Goal: Information Seeking & Learning: Learn about a topic

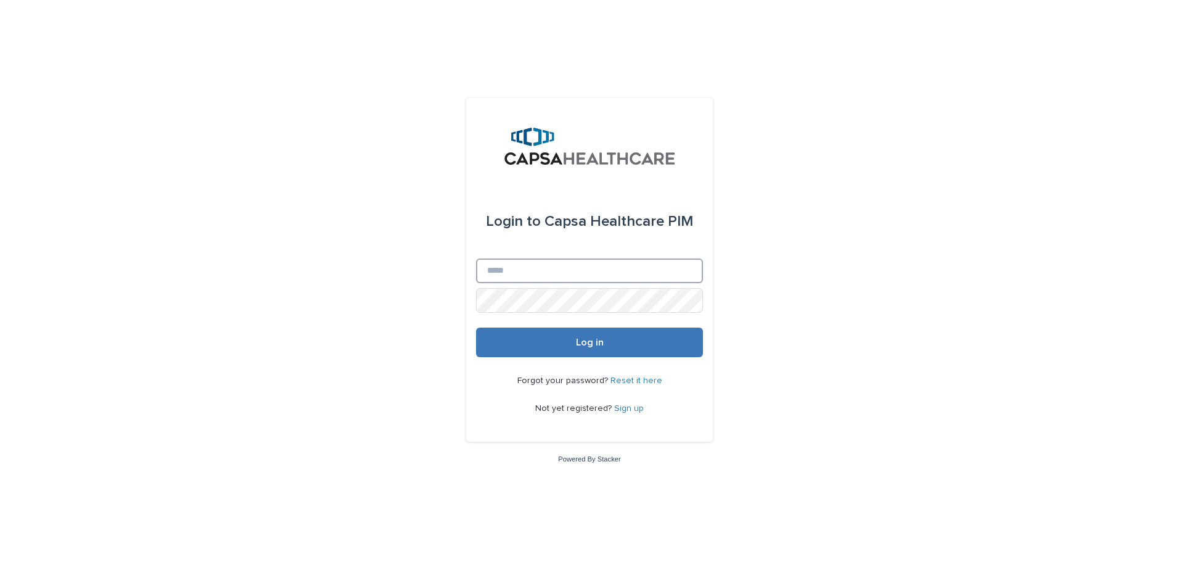
type input "**********"
click at [588, 350] on button "Log in" at bounding box center [589, 343] width 227 height 30
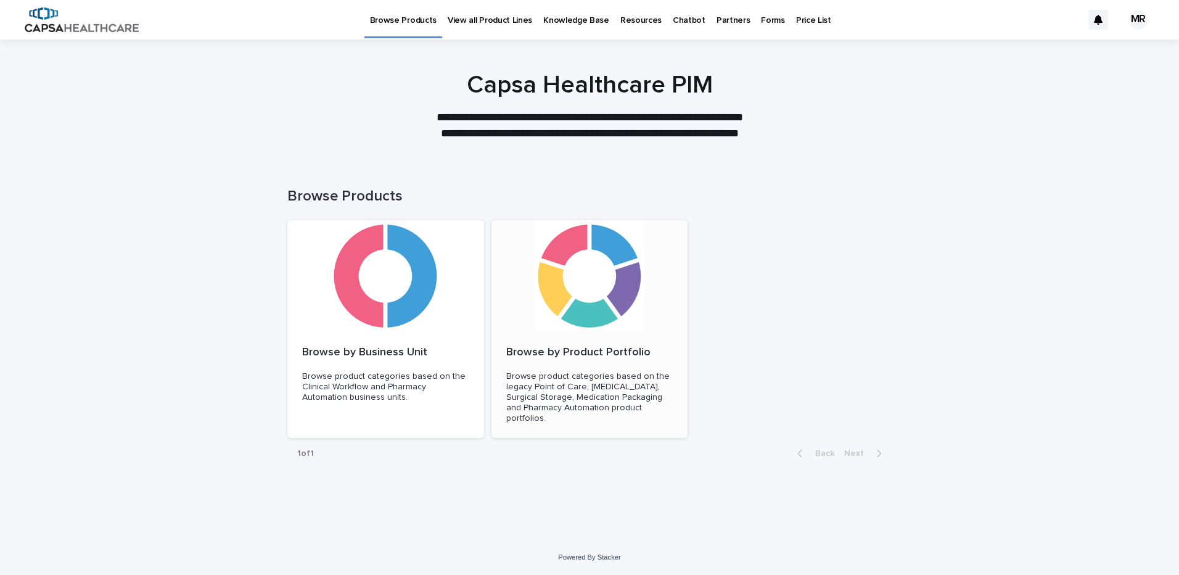
click at [568, 295] on div at bounding box center [590, 275] width 197 height 111
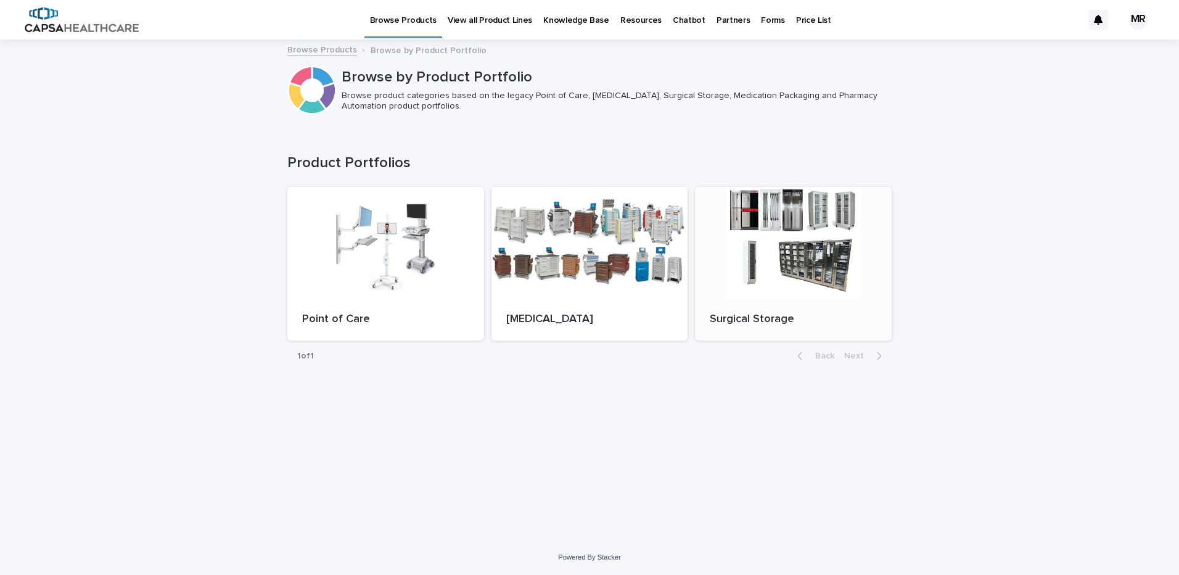
click at [840, 267] on div at bounding box center [793, 242] width 197 height 111
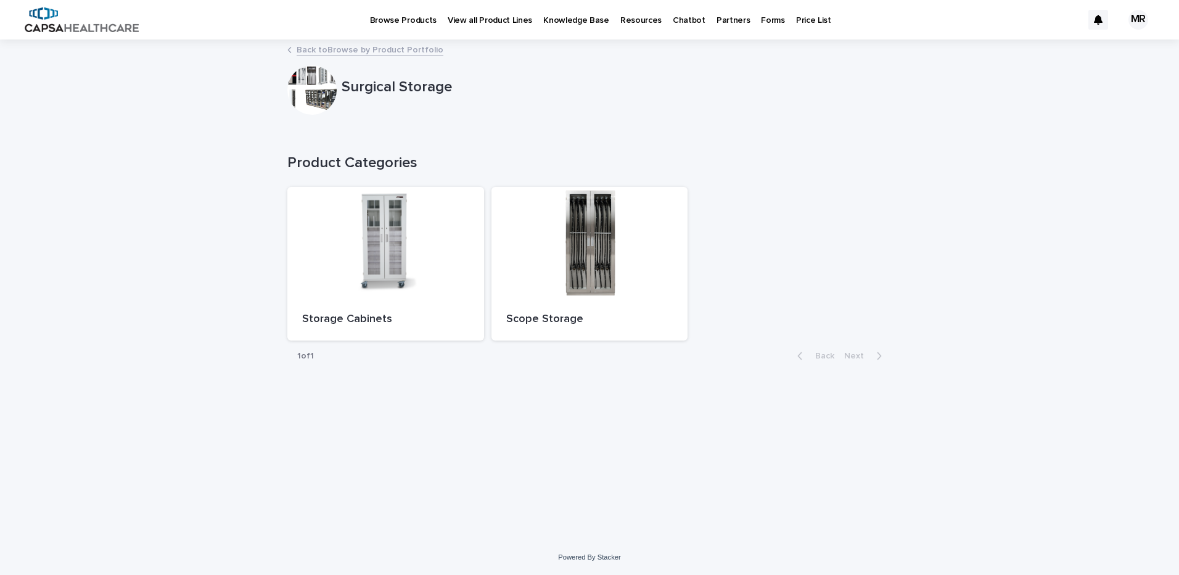
click at [316, 43] on link "Back to Browse by Product Portfolio" at bounding box center [370, 49] width 147 height 14
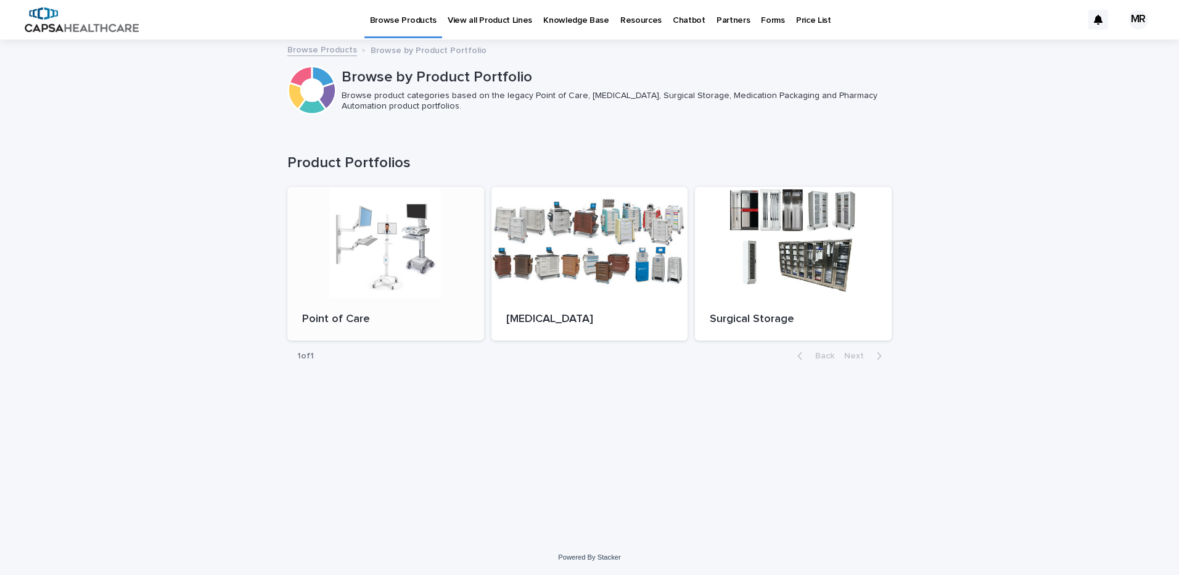
click at [353, 245] on div at bounding box center [385, 242] width 197 height 111
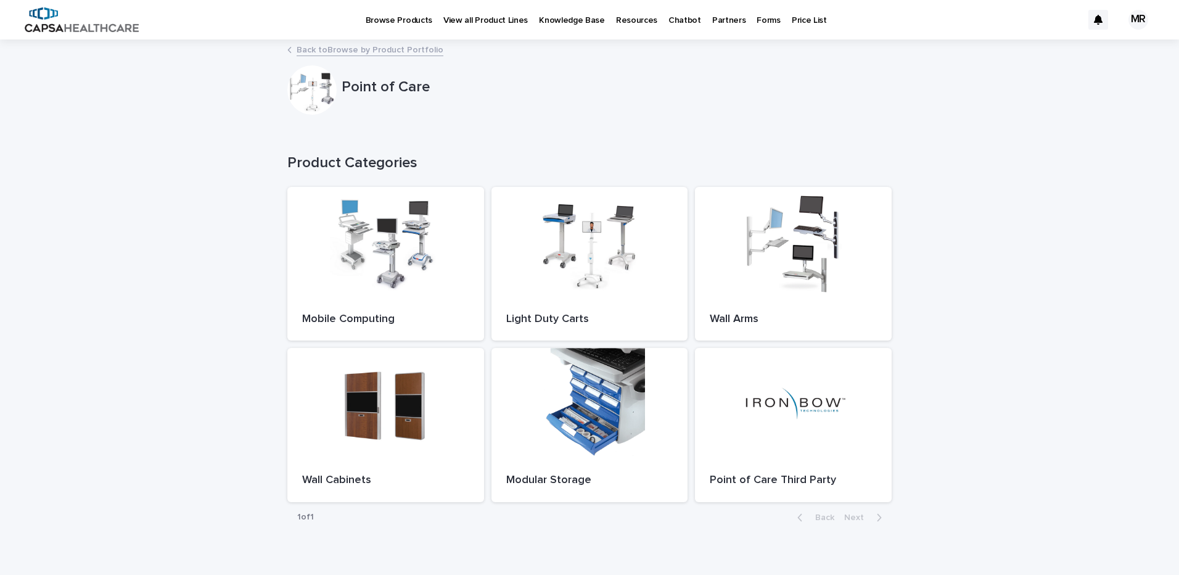
click at [334, 57] on div "Back to Browse by Product Portfolio" at bounding box center [589, 50] width 617 height 17
click at [342, 49] on link "Back to Browse by Product Portfolio" at bounding box center [370, 49] width 147 height 14
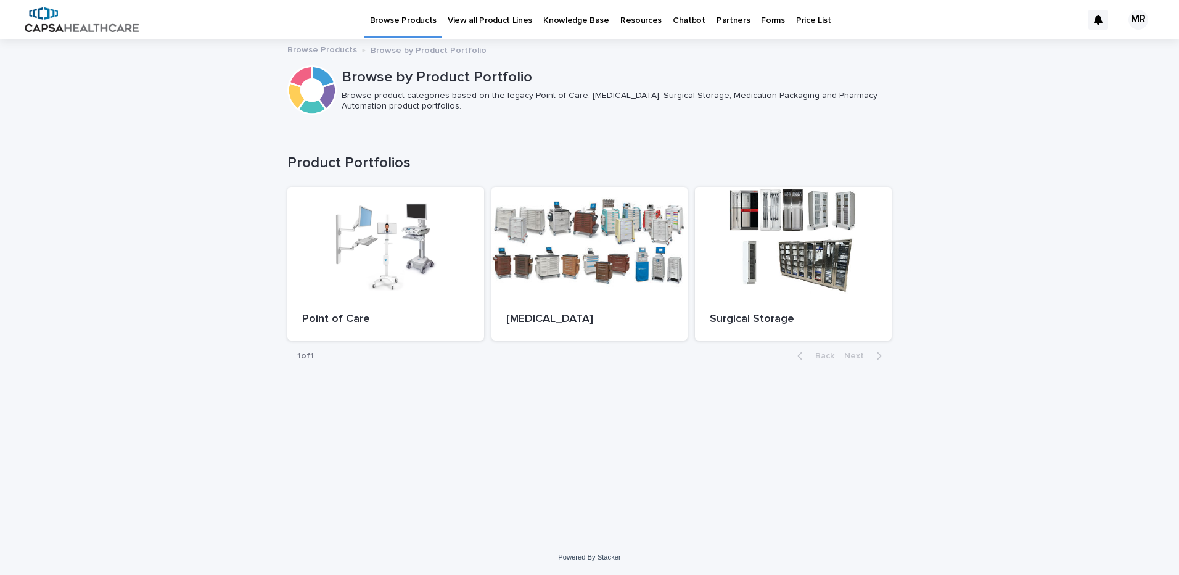
click at [329, 49] on link "Browse Products" at bounding box center [322, 49] width 70 height 14
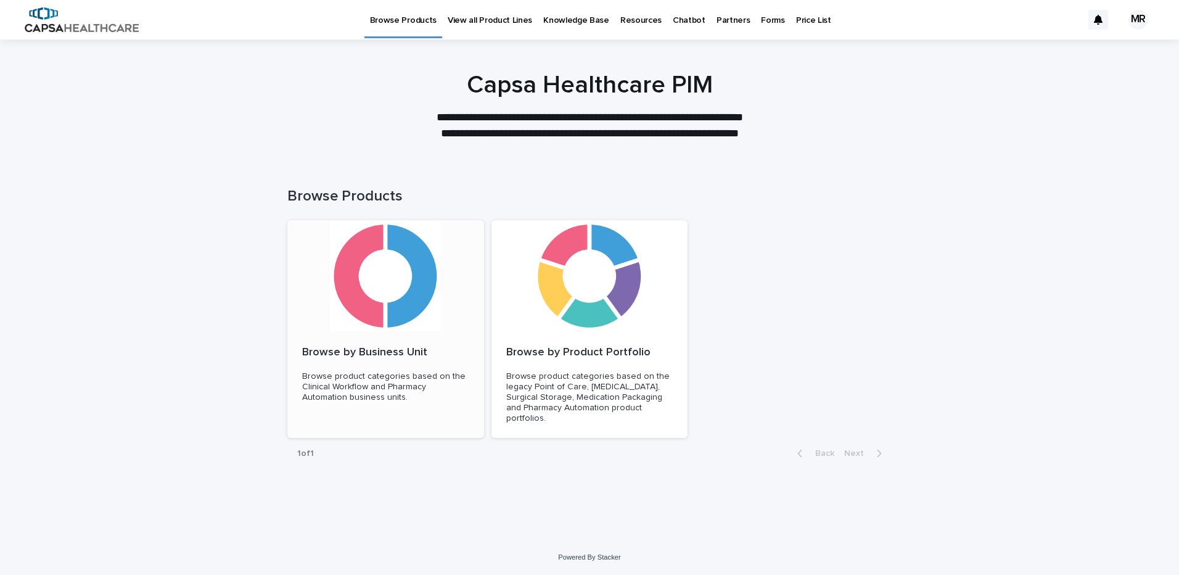
click at [401, 313] on div at bounding box center [385, 275] width 197 height 111
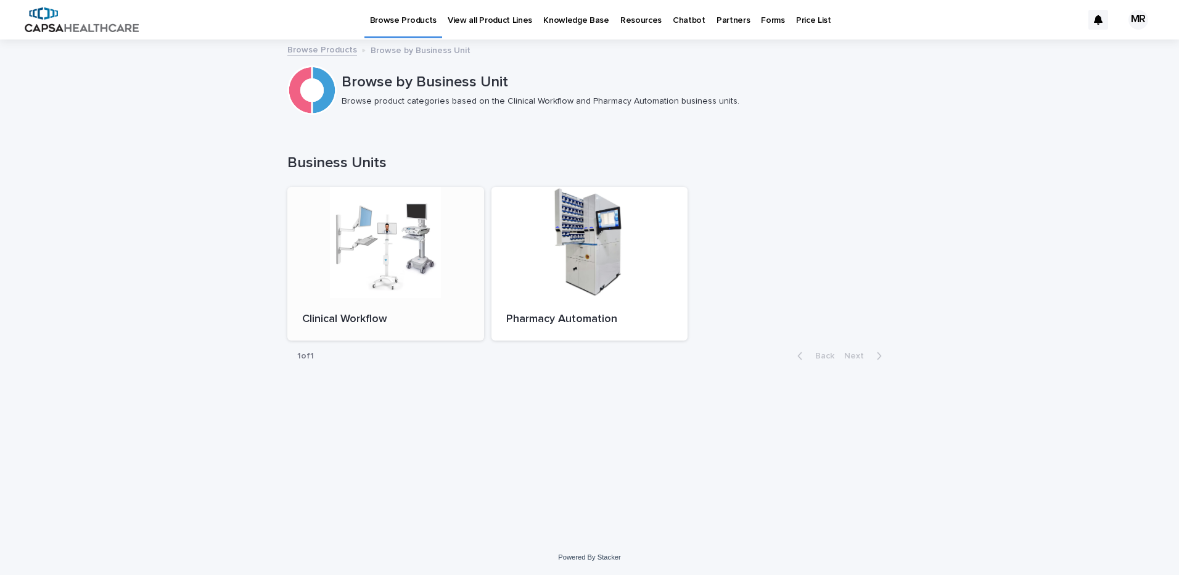
click at [406, 266] on div at bounding box center [385, 242] width 197 height 111
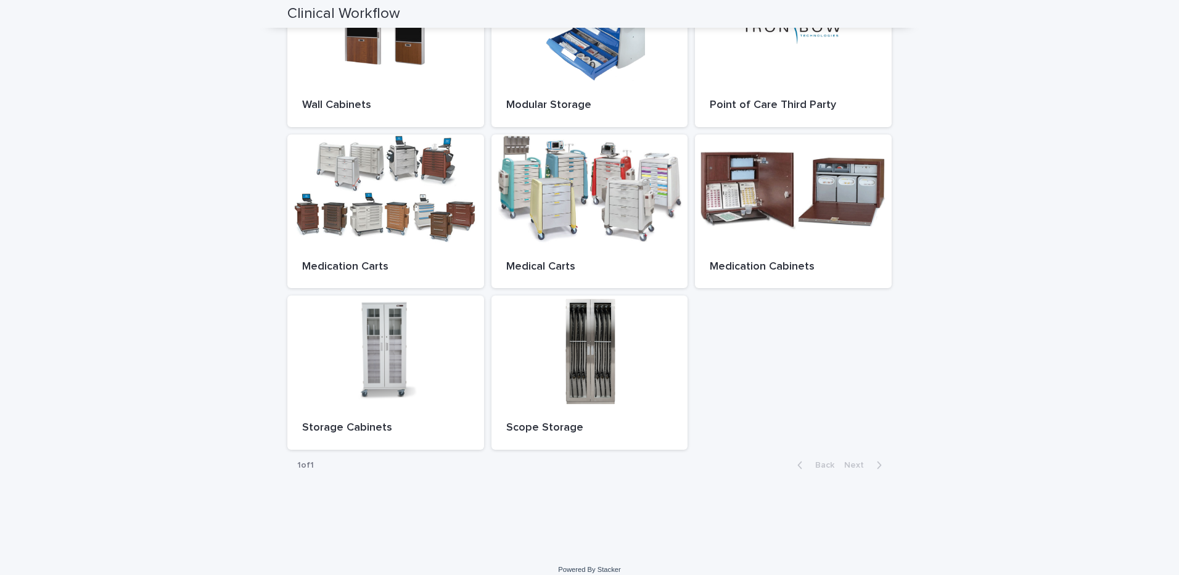
scroll to position [387, 0]
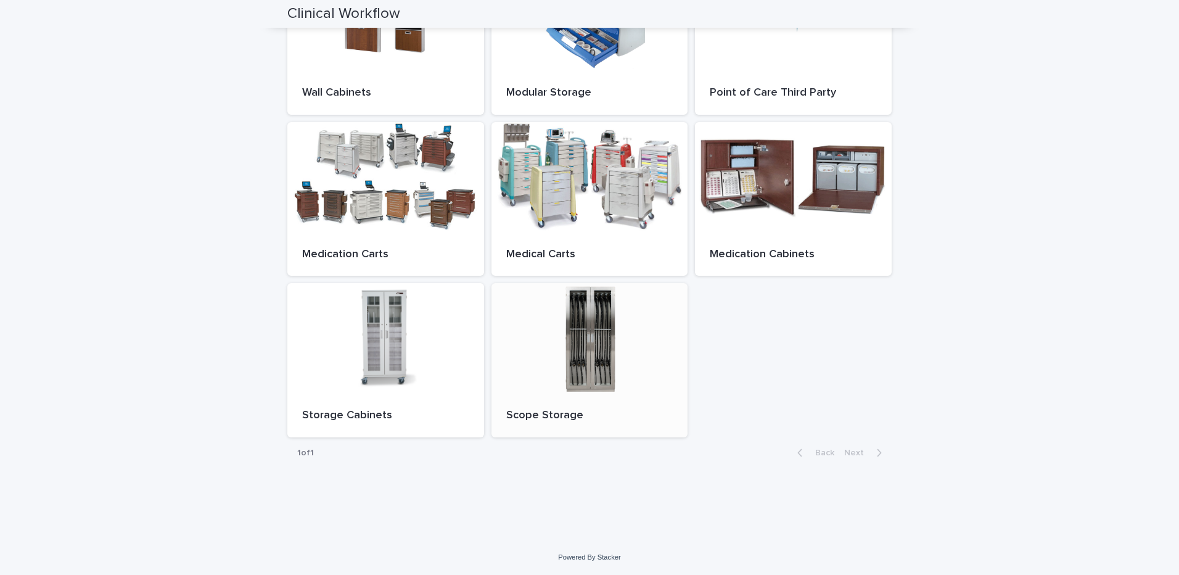
click at [530, 350] on div at bounding box center [590, 338] width 197 height 111
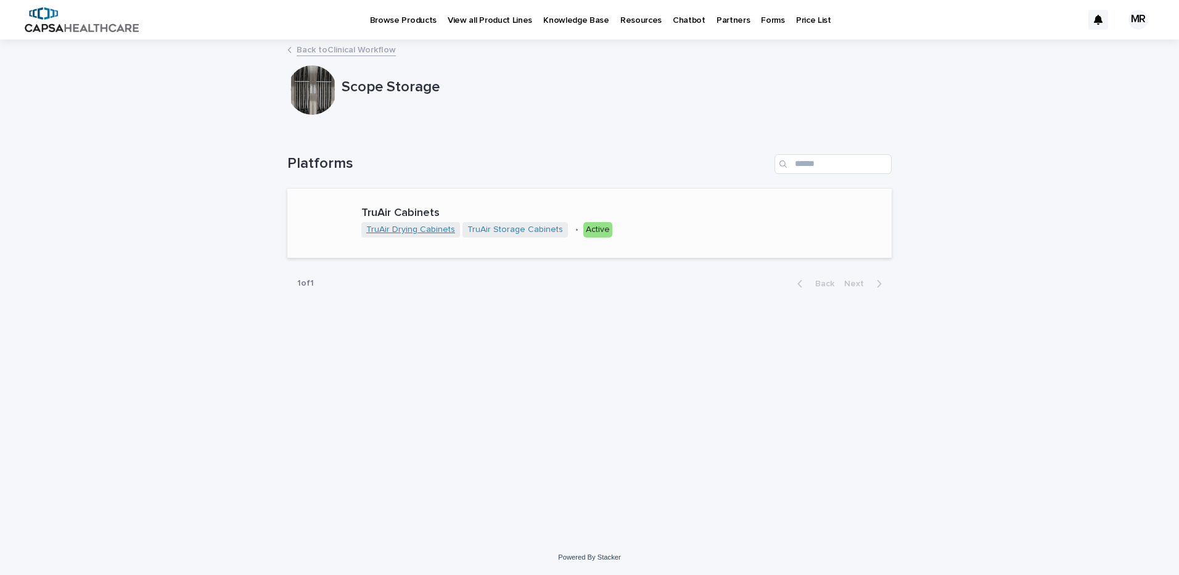
click at [421, 226] on link "TruAir Drying Cabinets" at bounding box center [410, 230] width 89 height 10
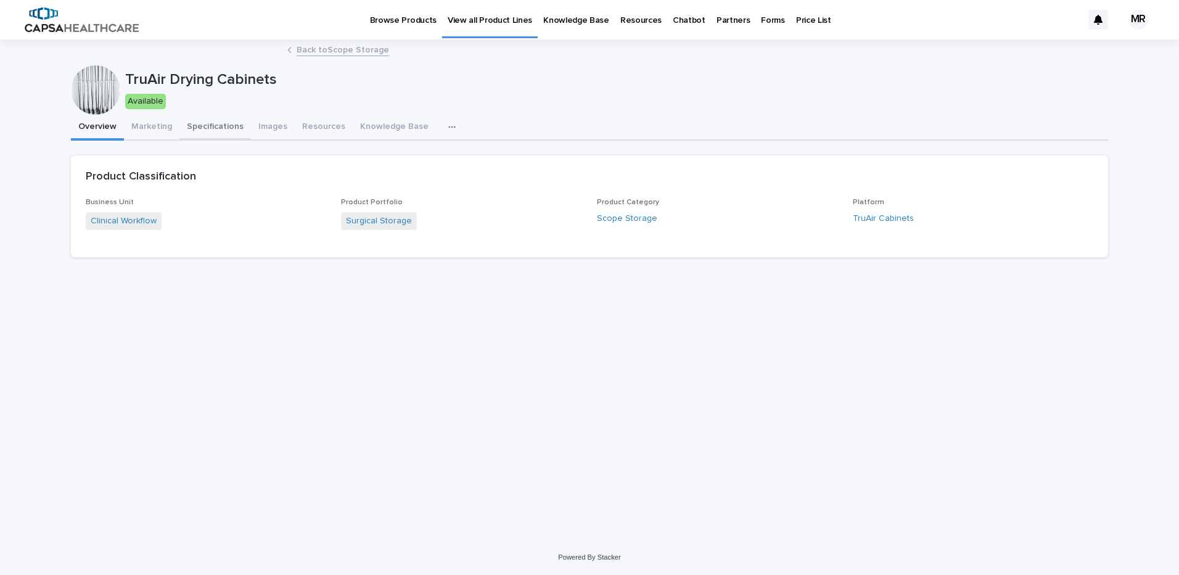
click at [212, 122] on button "Specifications" at bounding box center [215, 128] width 72 height 26
